Goal: Book appointment/travel/reservation

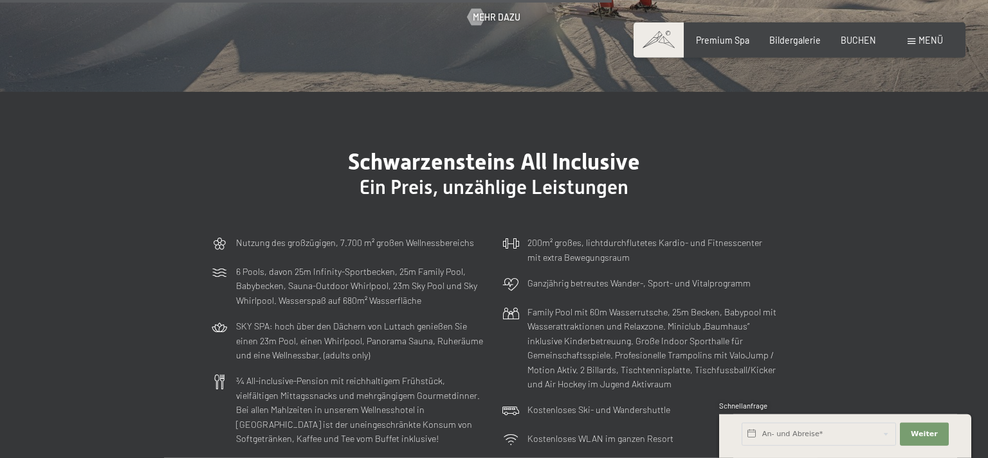
scroll to position [3053, 0]
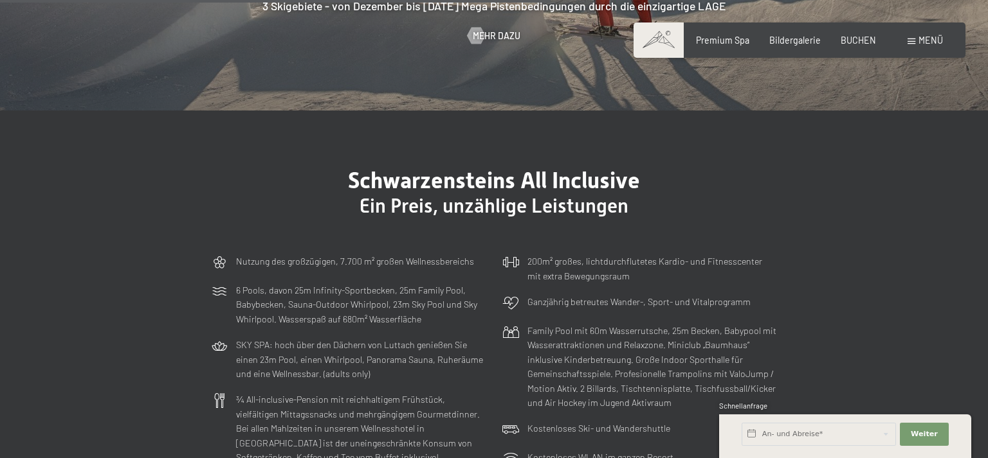
click at [934, 44] on span "Menü" at bounding box center [930, 40] width 24 height 11
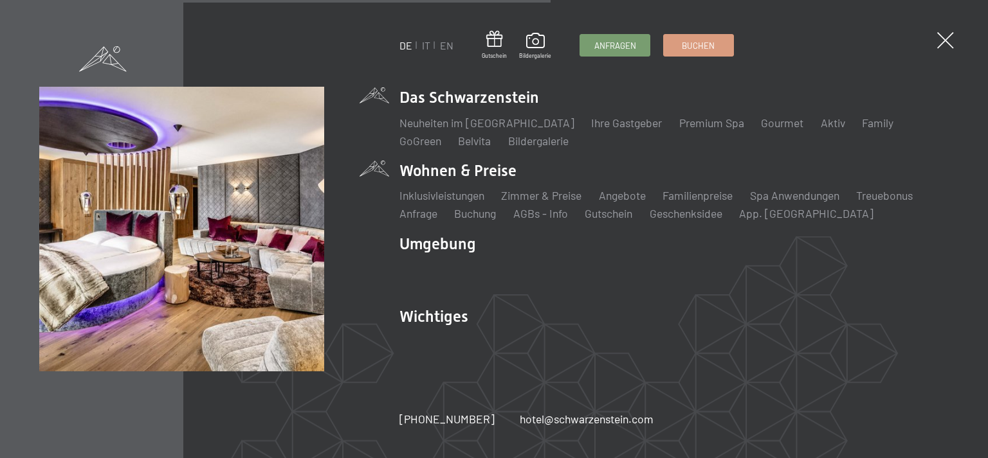
click at [440, 176] on li "Wohnen & Preise Inklusivleistungen Zimmer & Preise Liste Angebote Liste Familie…" at bounding box center [673, 191] width 549 height 62
click at [577, 194] on link "Zimmer & Preise" at bounding box center [541, 195] width 80 height 14
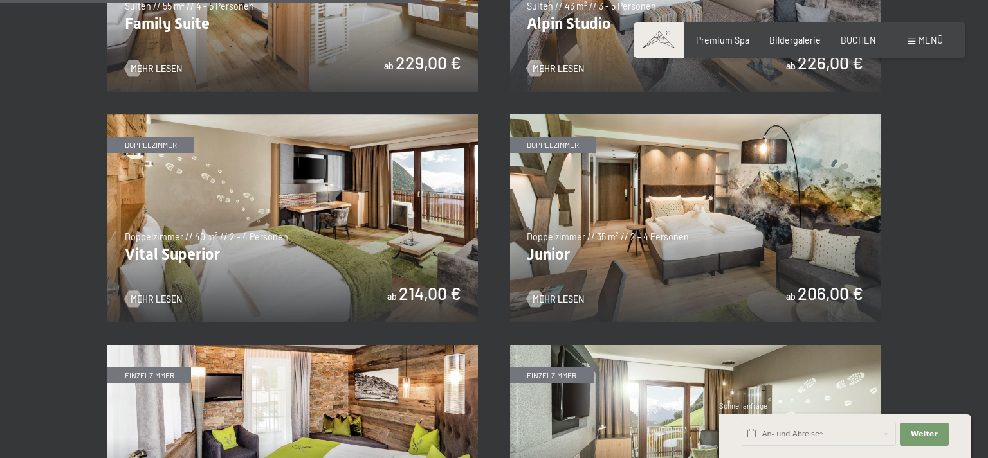
scroll to position [1494, 0]
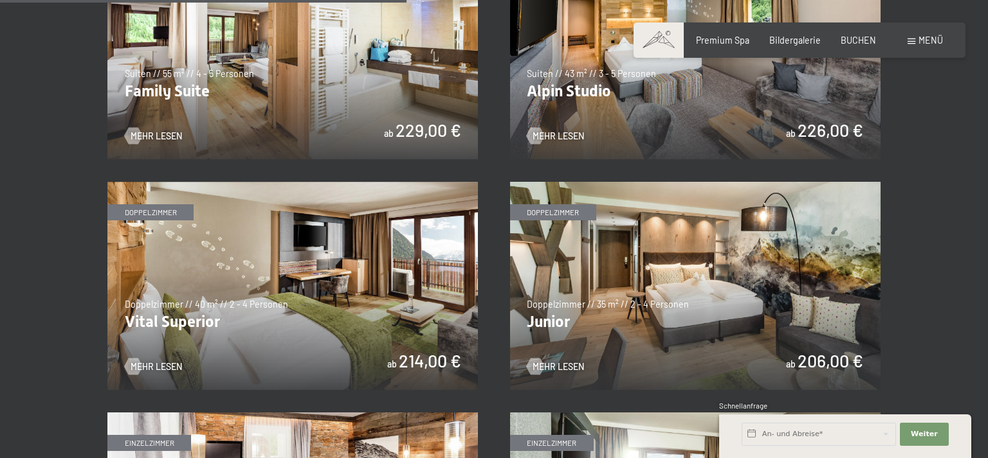
click at [612, 228] on img at bounding box center [695, 286] width 370 height 208
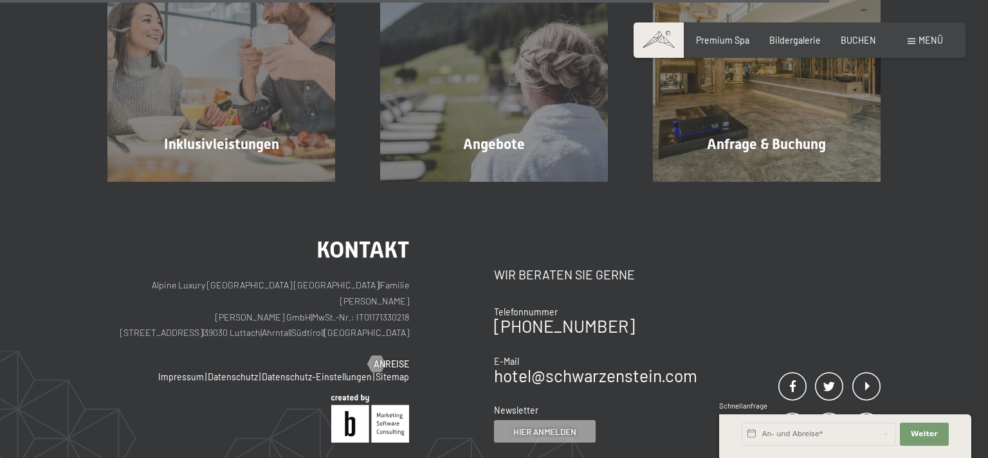
scroll to position [1290, 0]
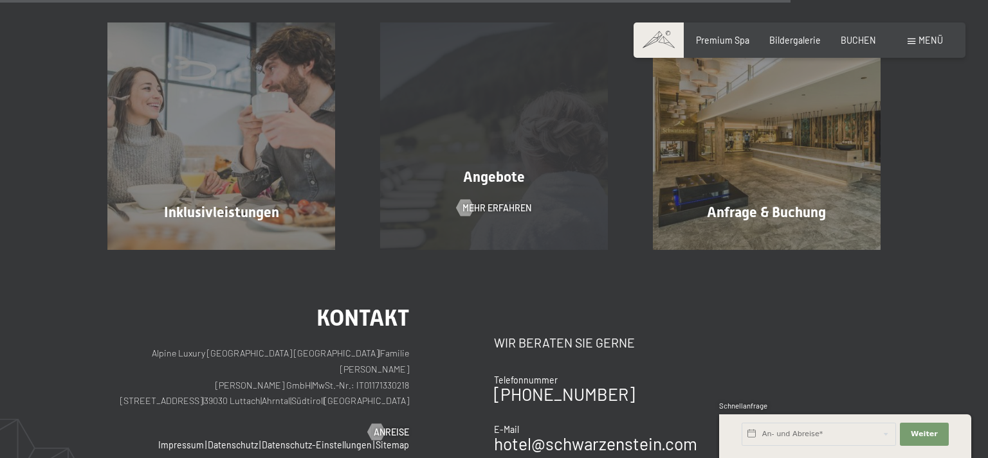
click at [512, 129] on div "Angebote Mehr erfahren" at bounding box center [493, 136] width 273 height 227
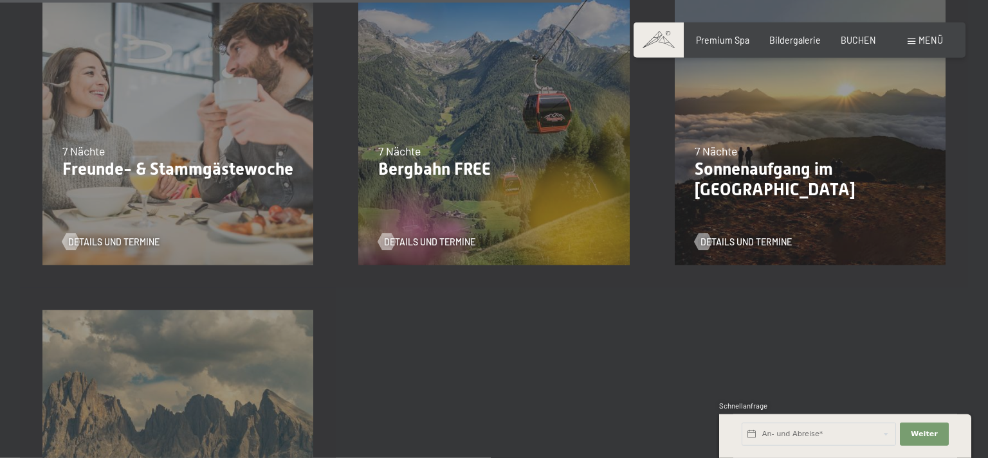
scroll to position [1561, 0]
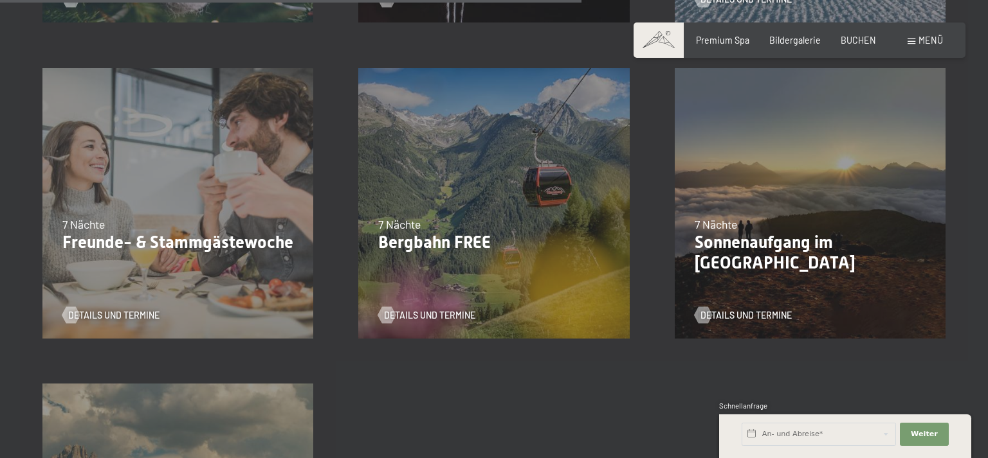
click at [454, 188] on div "18.05.–30.06.2026 7 Nächte Bergbahn FREE Details und Termine" at bounding box center [494, 204] width 316 height 316
click at [454, 313] on span "Details und Termine" at bounding box center [442, 315] width 91 height 13
